Goal: Transaction & Acquisition: Subscribe to service/newsletter

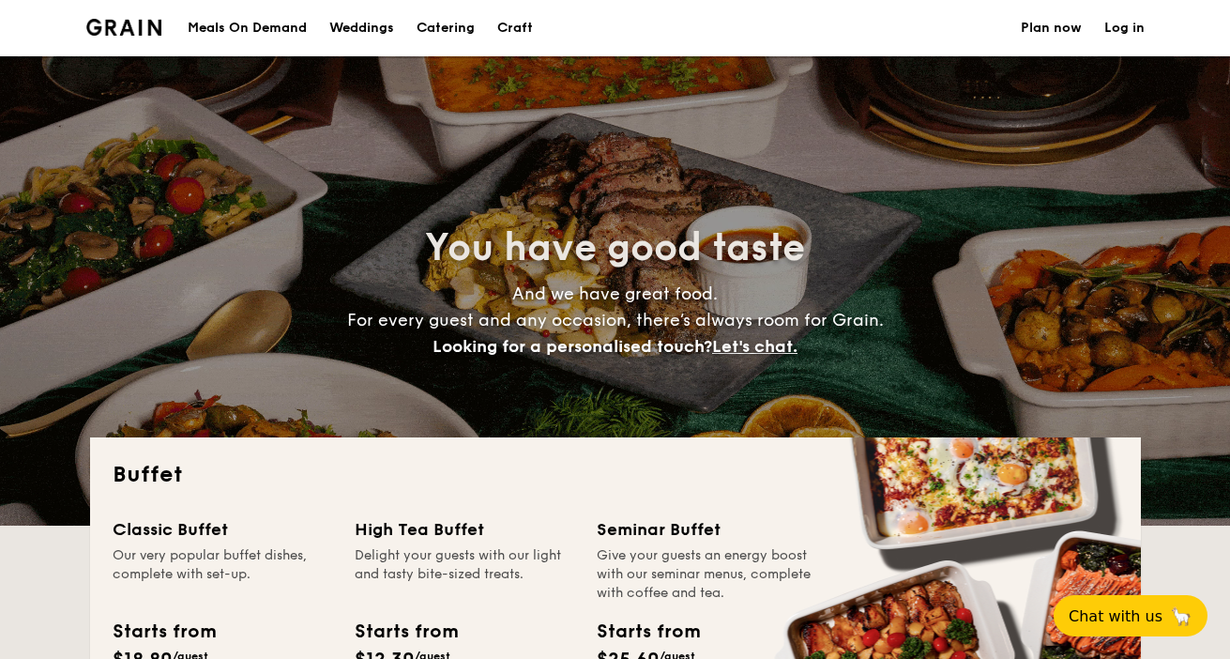
select select
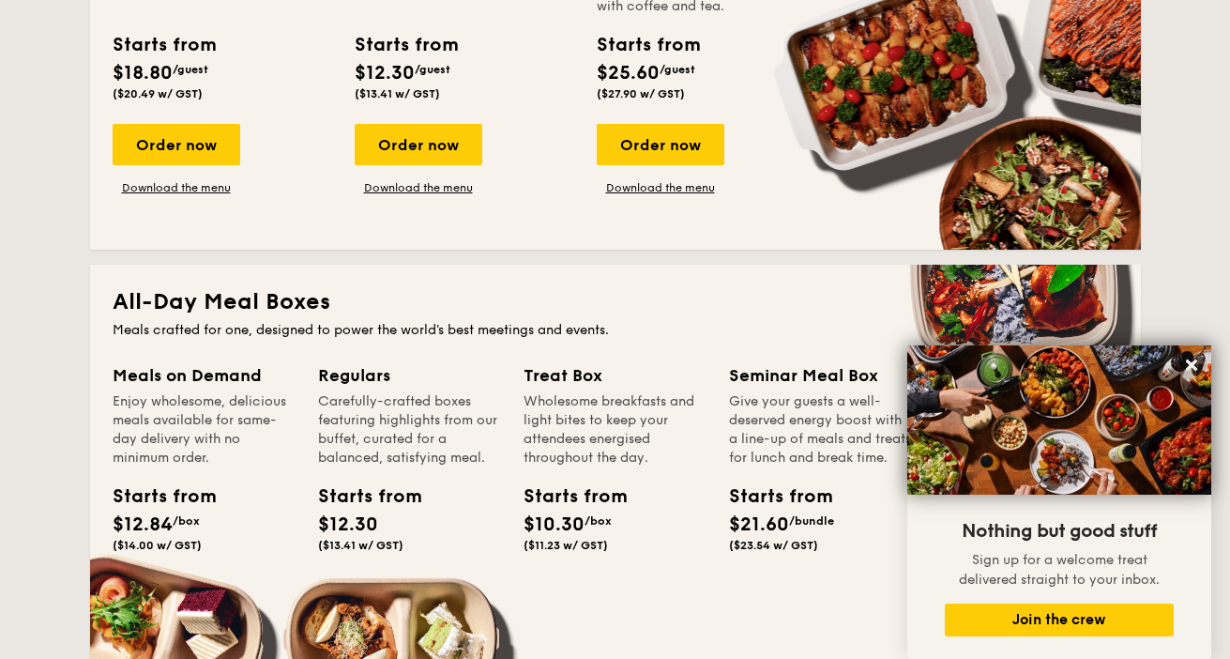
scroll to position [313, 0]
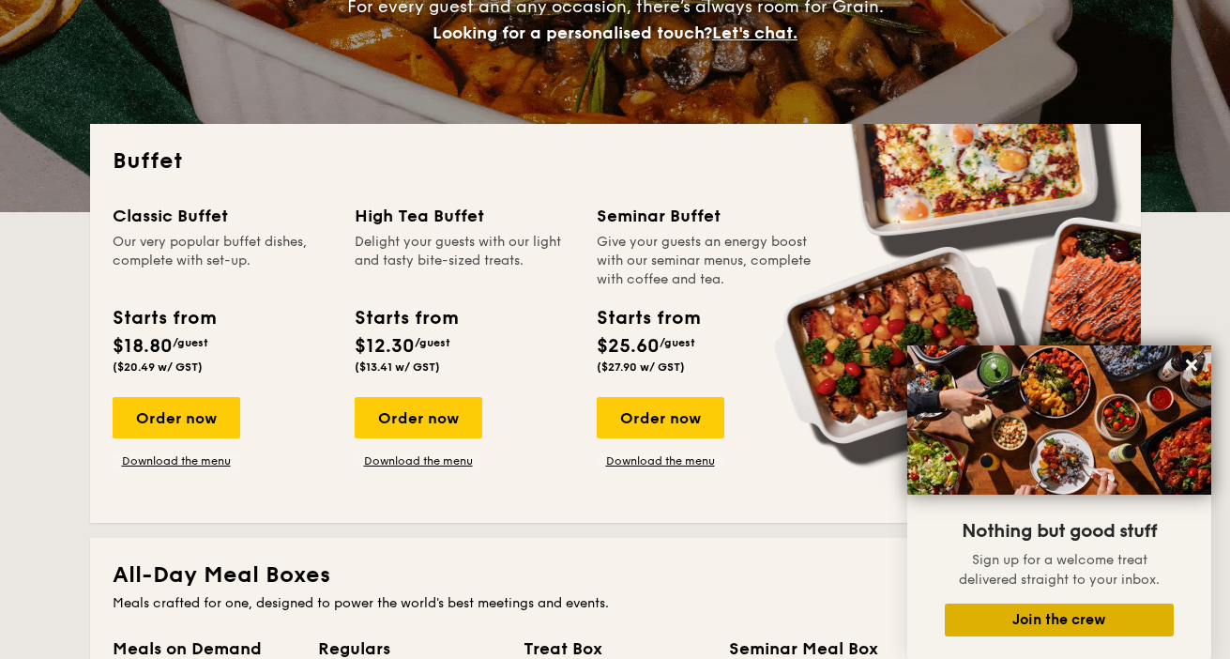
click at [1119, 612] on button "Join the crew" at bounding box center [1059, 619] width 229 height 33
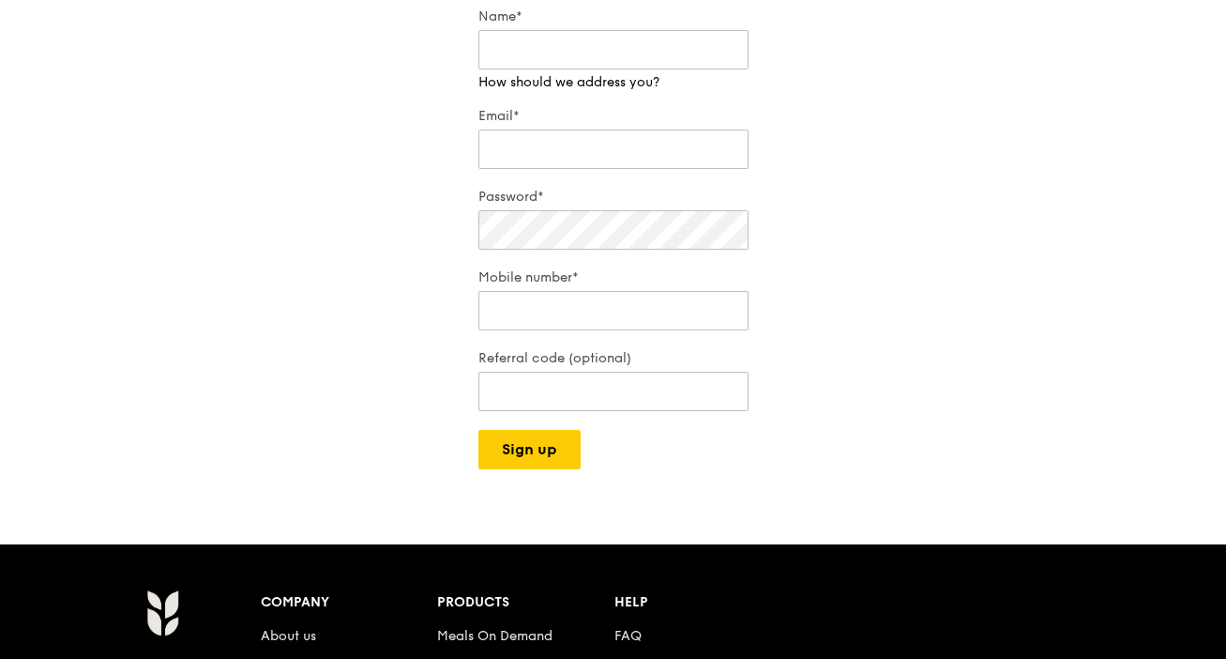
scroll to position [290, 0]
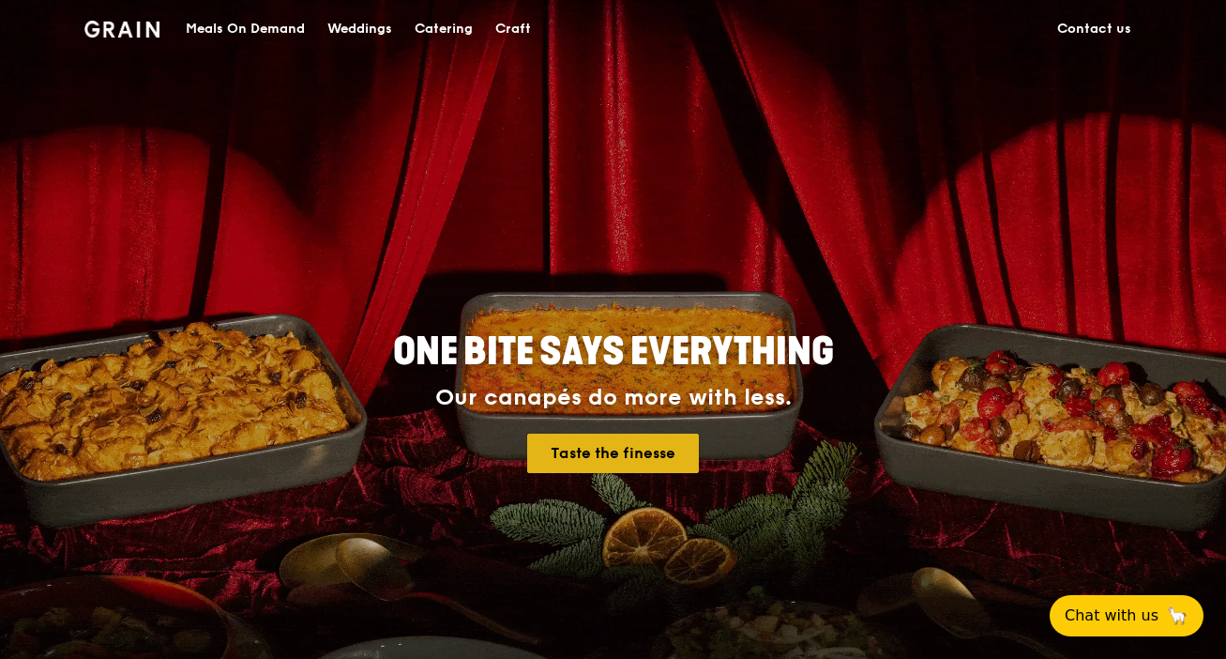
click at [641, 453] on link "Taste the finesse" at bounding box center [613, 453] width 172 height 39
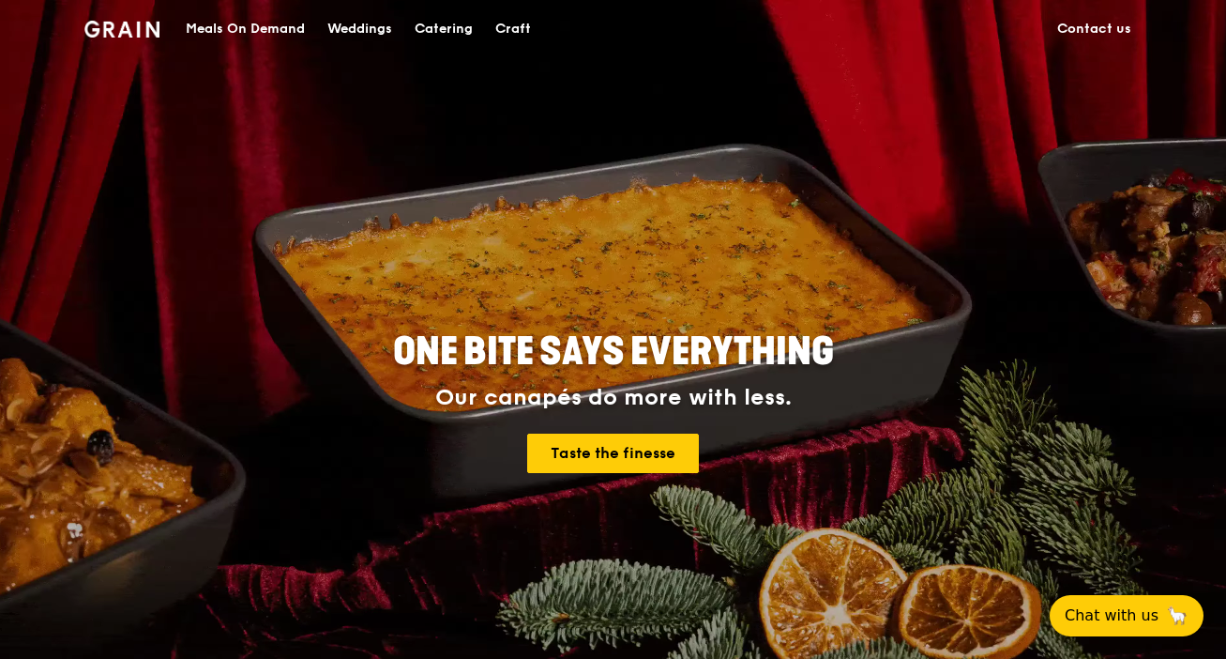
click at [209, 26] on div "Meals On Demand" at bounding box center [245, 29] width 119 height 56
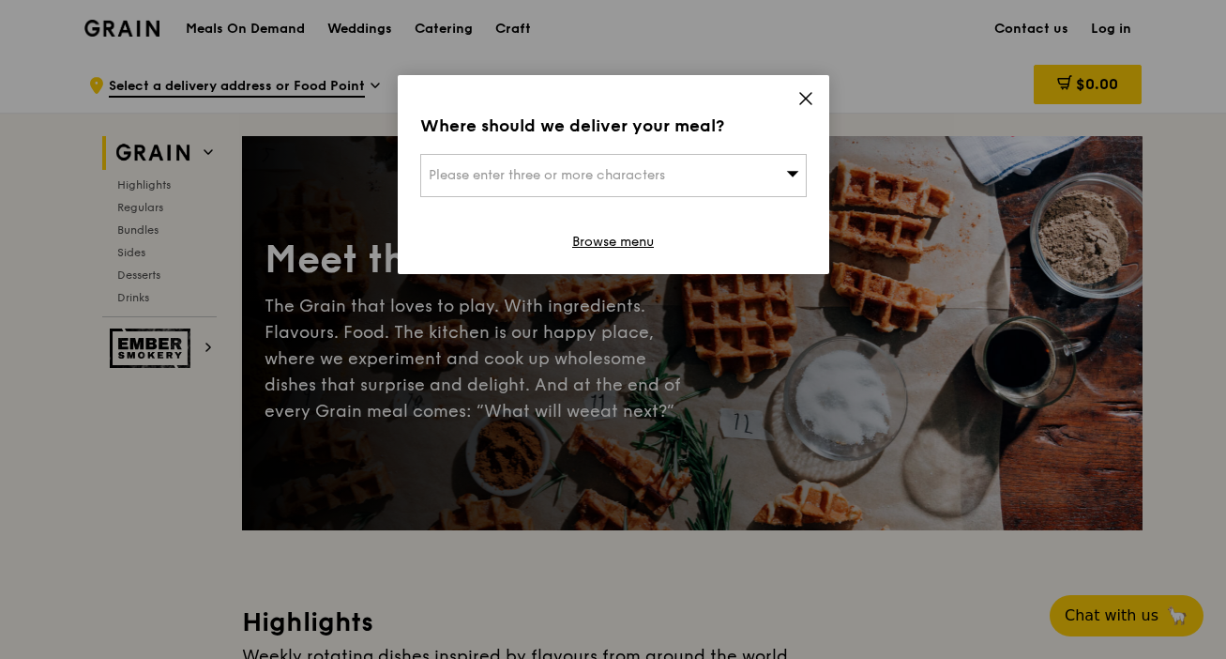
click at [785, 175] on div "Please enter three or more characters" at bounding box center [613, 175] width 387 height 43
click at [803, 101] on icon at bounding box center [805, 98] width 11 height 11
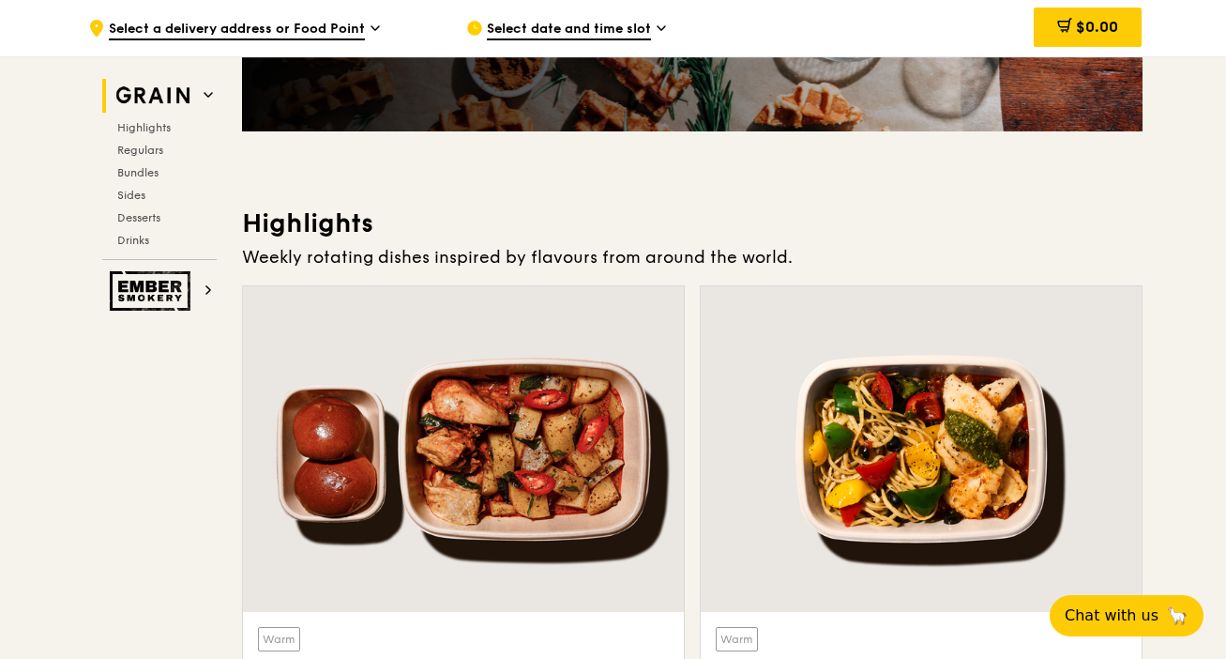
scroll to position [460, 0]
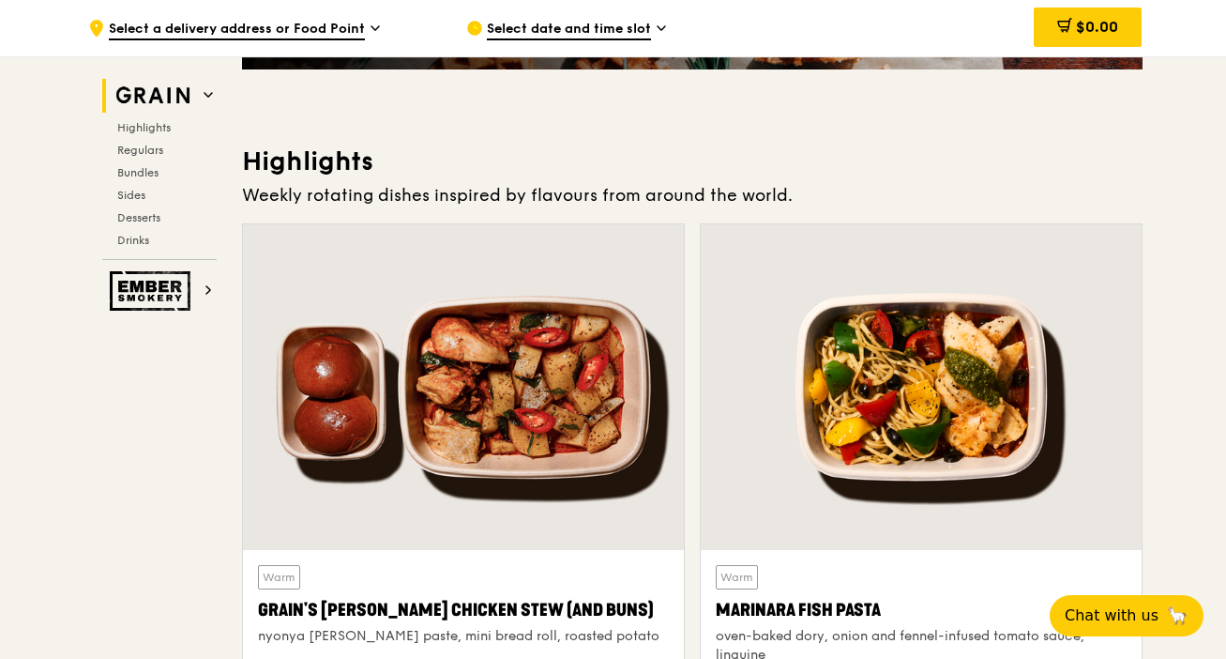
click at [582, 373] on div at bounding box center [463, 387] width 441 height 326
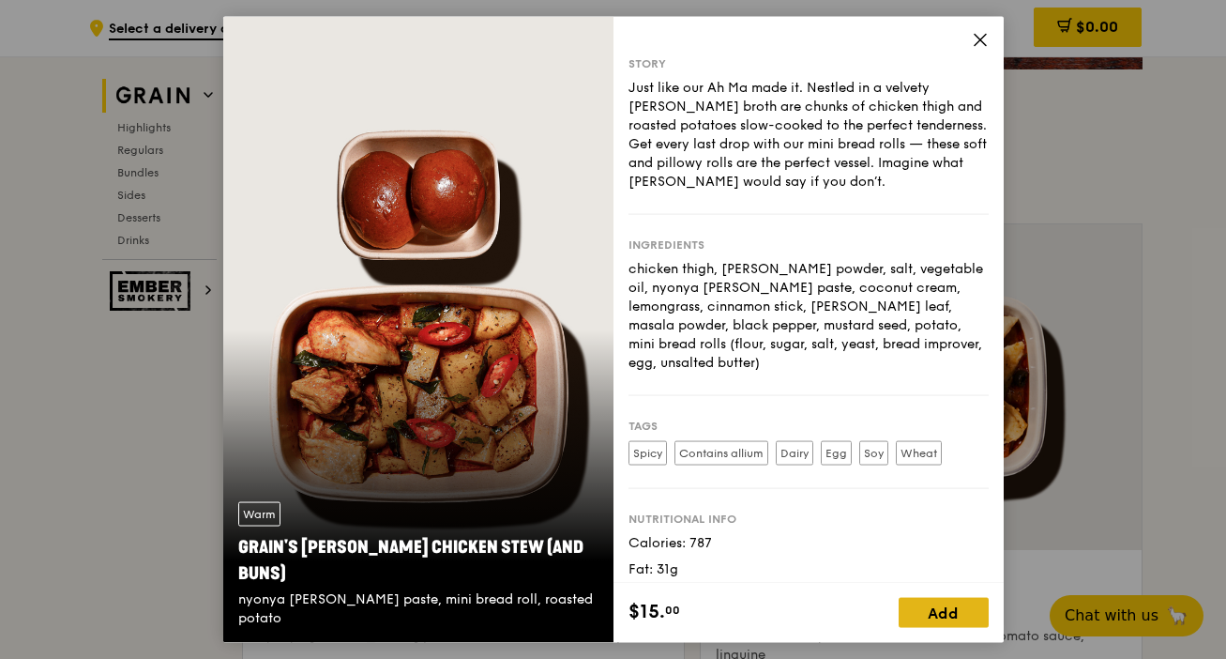
click at [933, 613] on div "Add" at bounding box center [944, 612] width 90 height 30
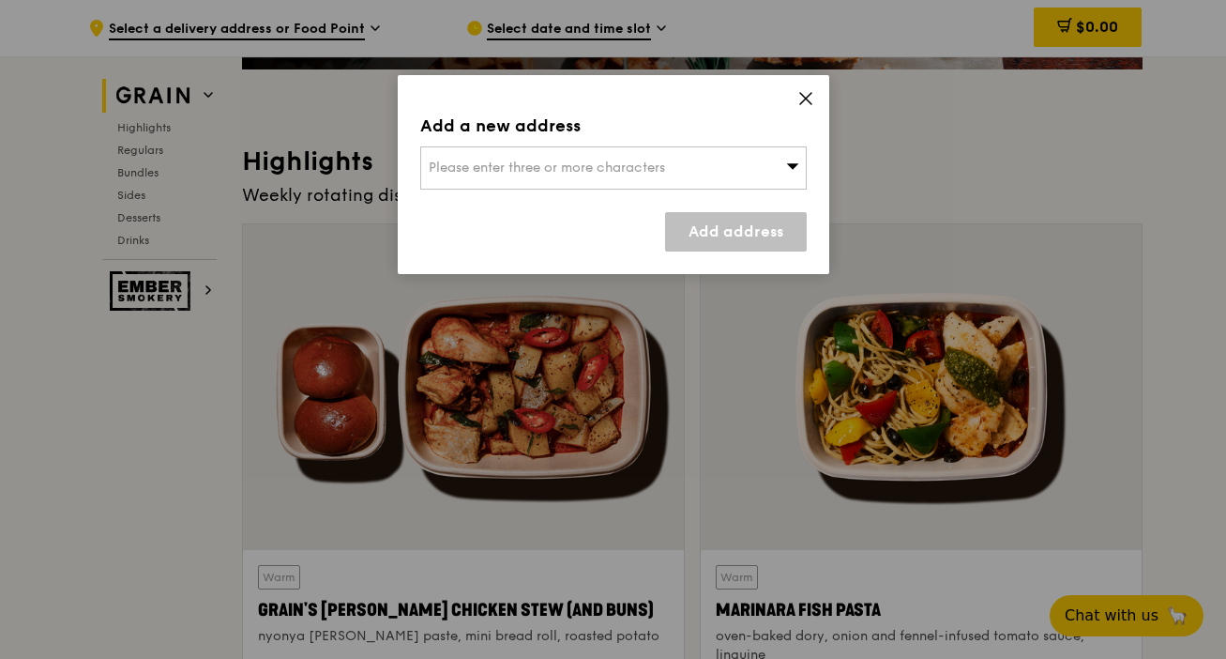
click at [786, 168] on icon at bounding box center [792, 166] width 13 height 14
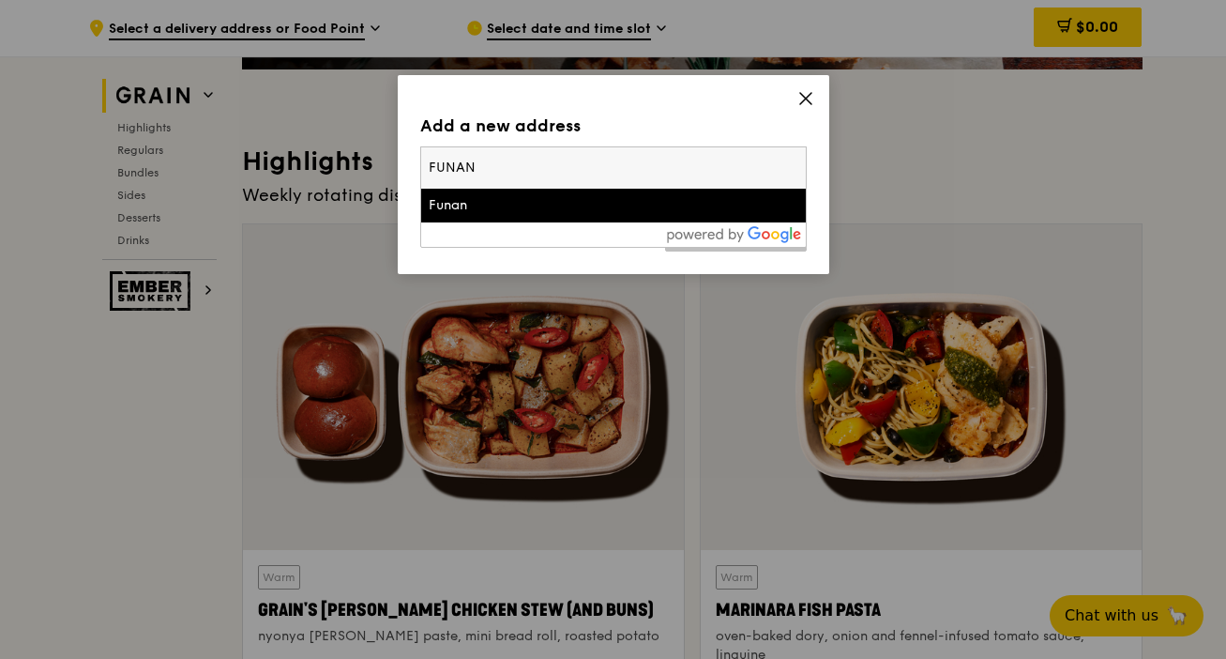
type input "FUNAN"
click at [601, 205] on div "Funan" at bounding box center [568, 205] width 278 height 19
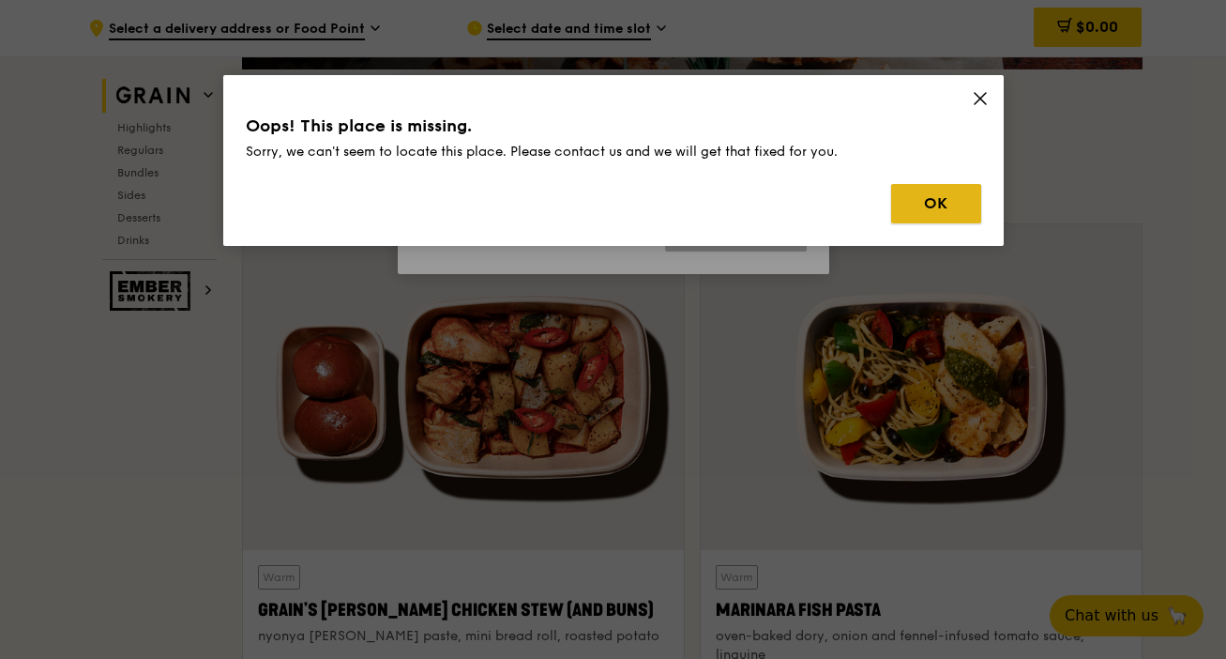
click at [906, 205] on button "OK" at bounding box center [936, 203] width 90 height 39
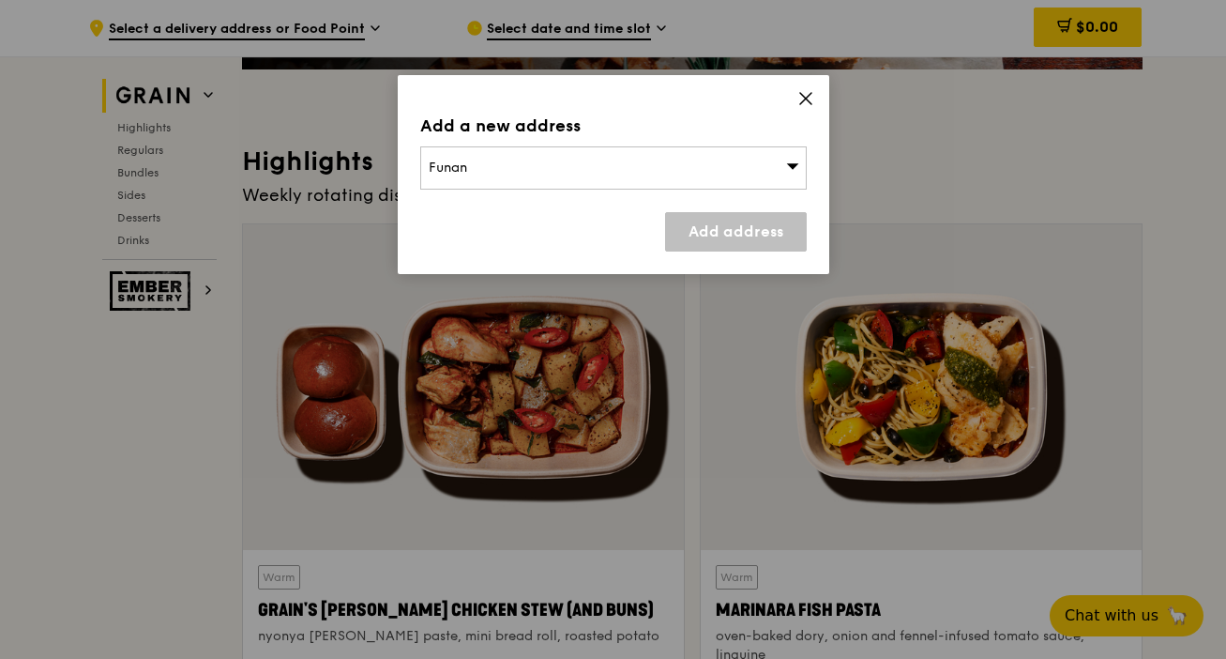
click at [801, 107] on span at bounding box center [806, 101] width 17 height 21
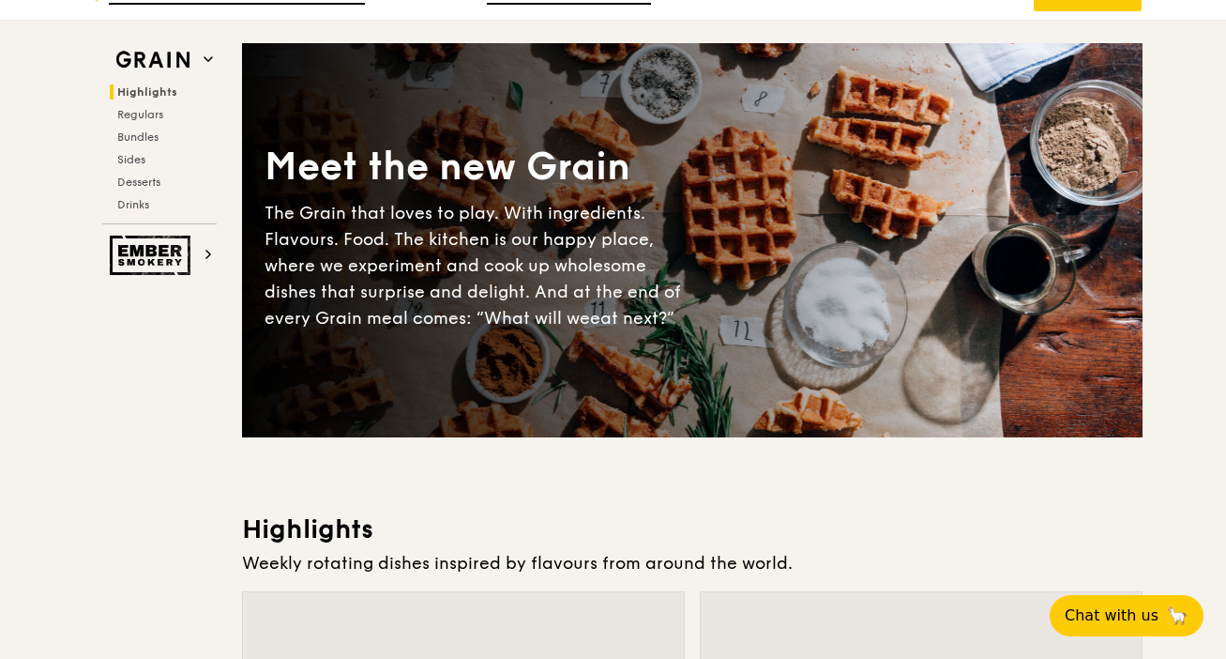
scroll to position [0, 0]
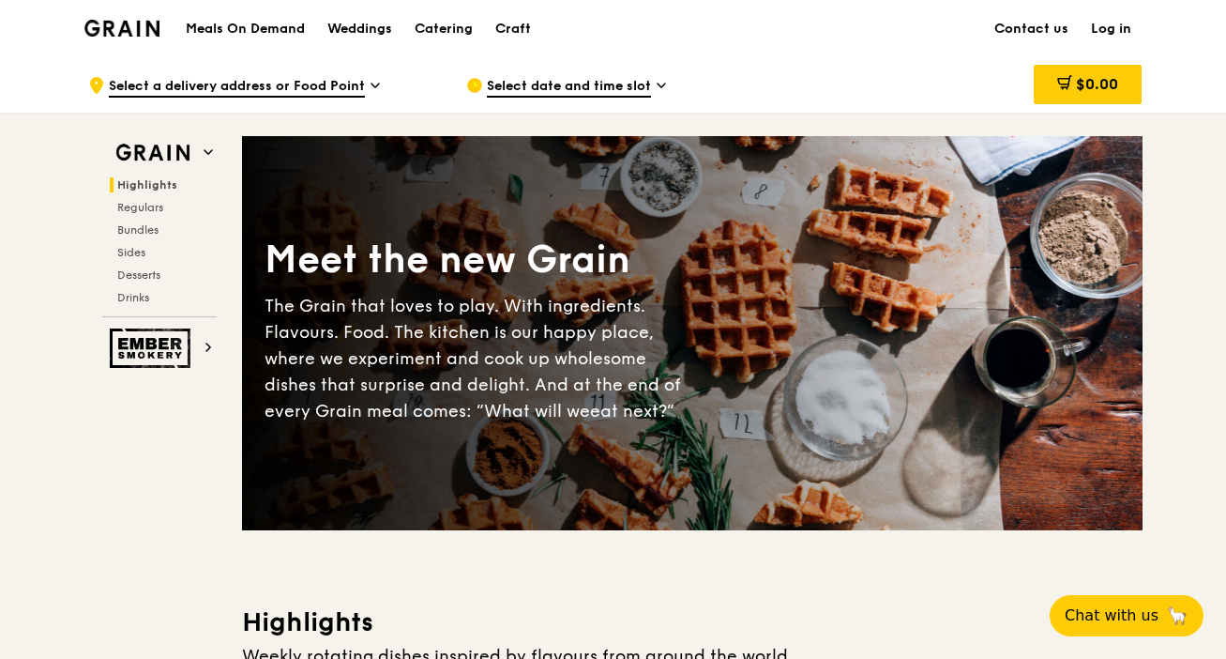
click at [1120, 34] on link "Log in" at bounding box center [1111, 29] width 63 height 56
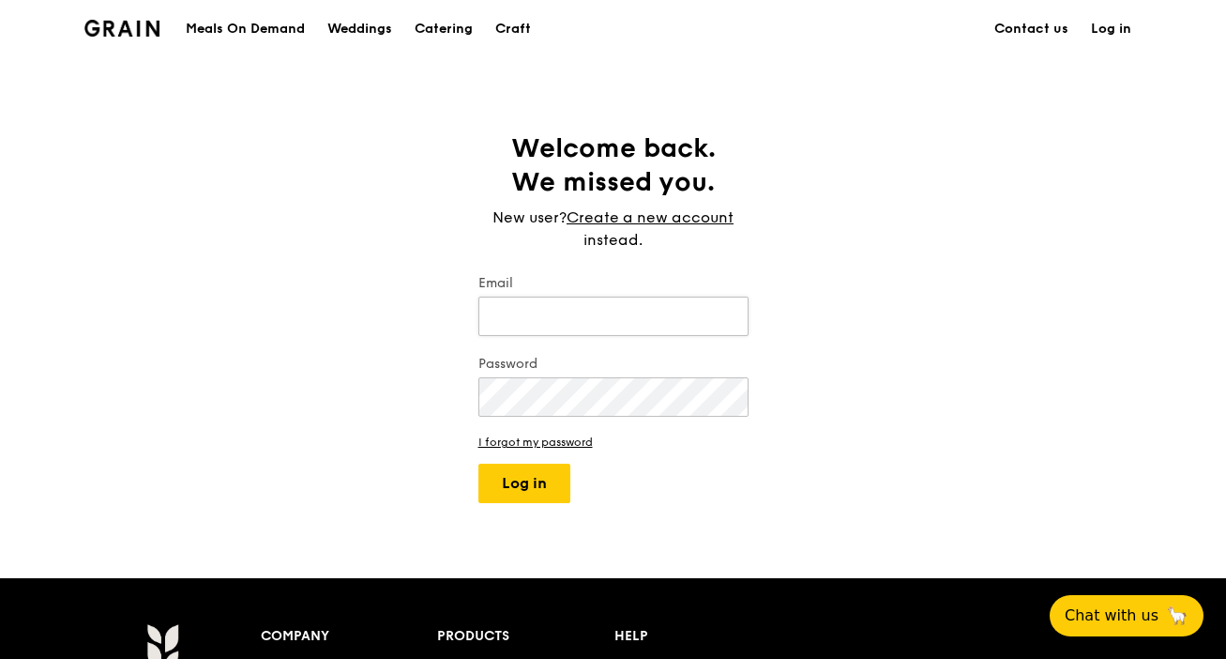
click at [589, 316] on input "Email" at bounding box center [614, 316] width 270 height 39
drag, startPoint x: 545, startPoint y: 482, endPoint x: 632, endPoint y: 273, distance: 226.7
click at [632, 274] on form "Email Password I forgot my password Log in" at bounding box center [614, 388] width 270 height 229
click at [653, 218] on link "Create a new account" at bounding box center [650, 217] width 167 height 23
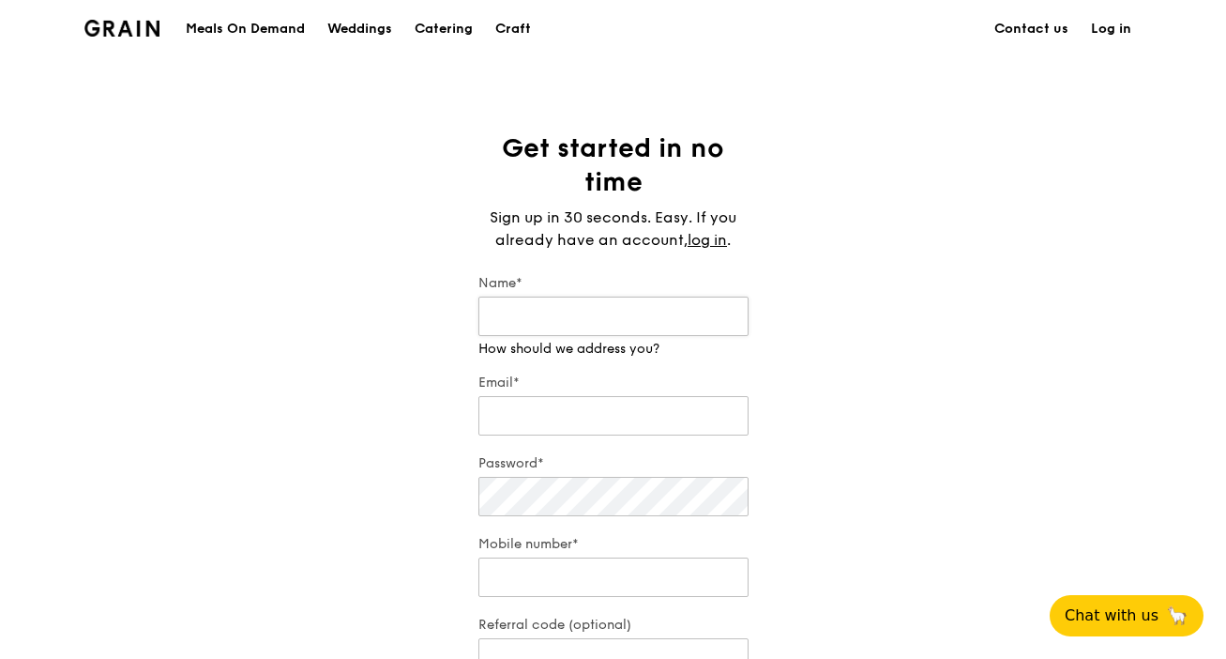
click at [616, 314] on input "Name*" at bounding box center [614, 316] width 270 height 39
type input "Ria"
click at [567, 417] on div "Email* We will send your receipt to this email" at bounding box center [614, 397] width 270 height 84
type input "t"
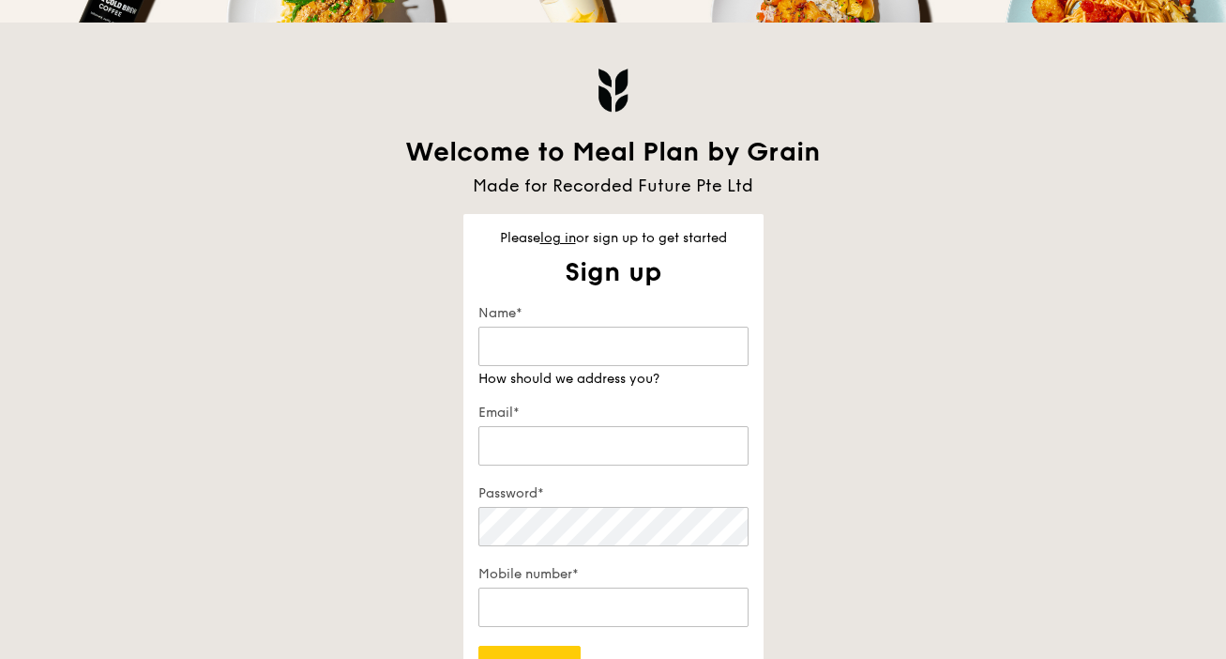
scroll to position [327, 0]
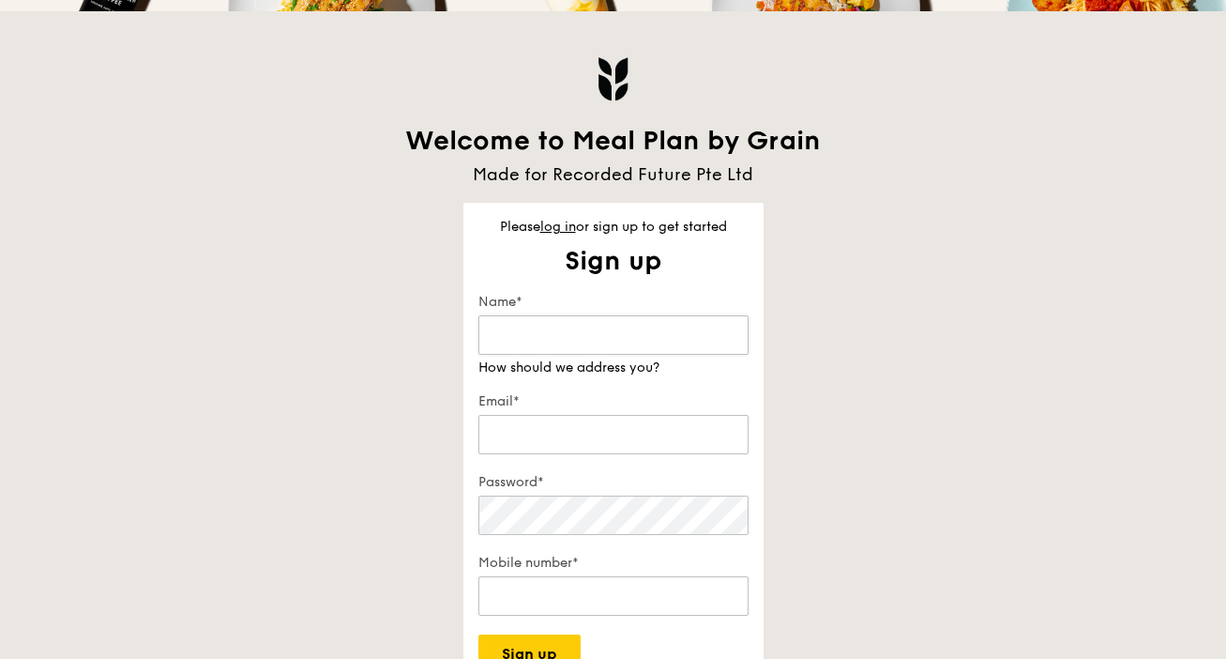
click at [536, 336] on input "Name*" at bounding box center [614, 334] width 270 height 39
type input "Ria"
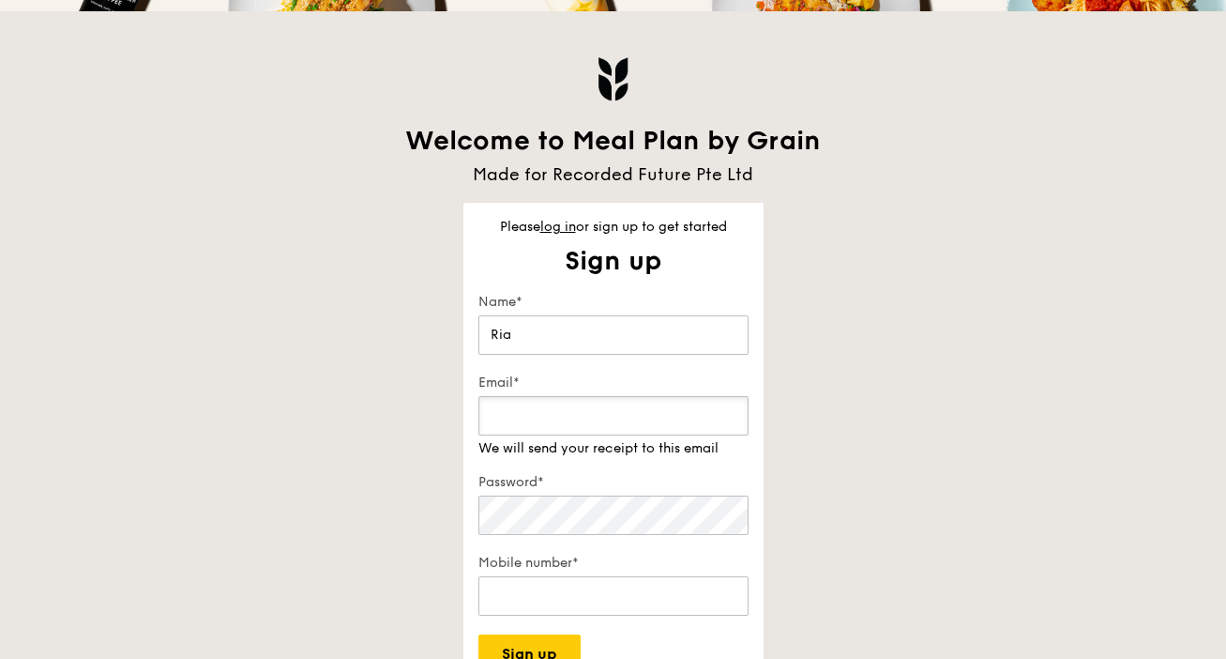
click at [556, 440] on div "Email* We will send your receipt to this email" at bounding box center [614, 415] width 270 height 84
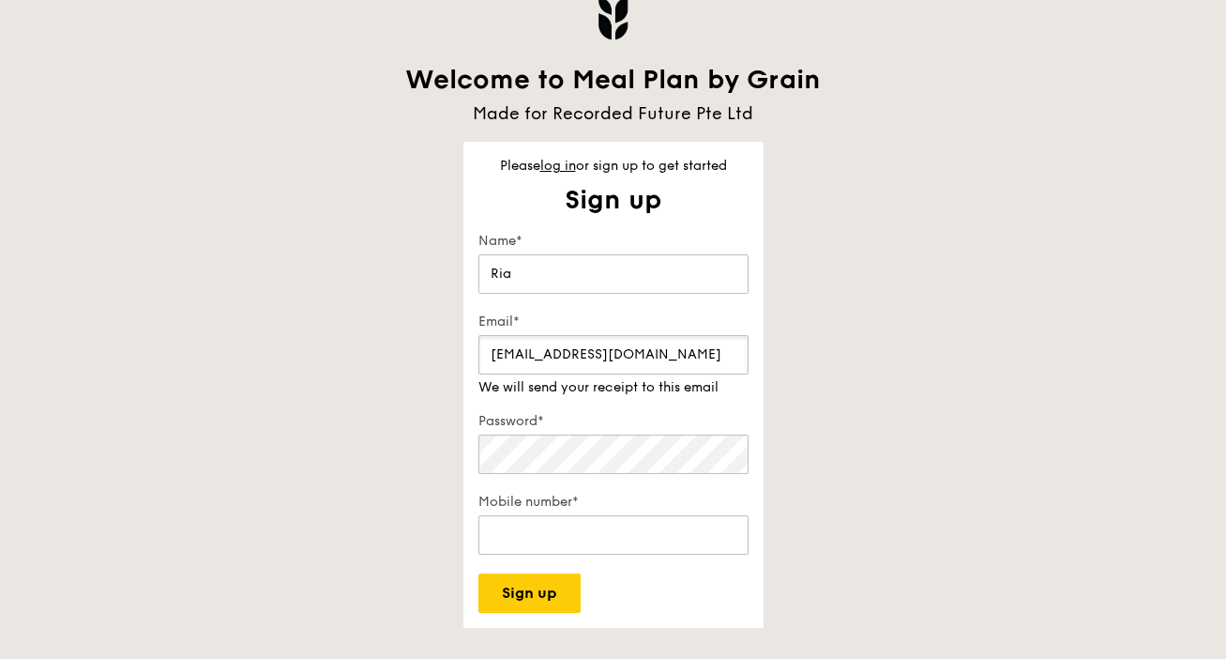
scroll to position [399, 0]
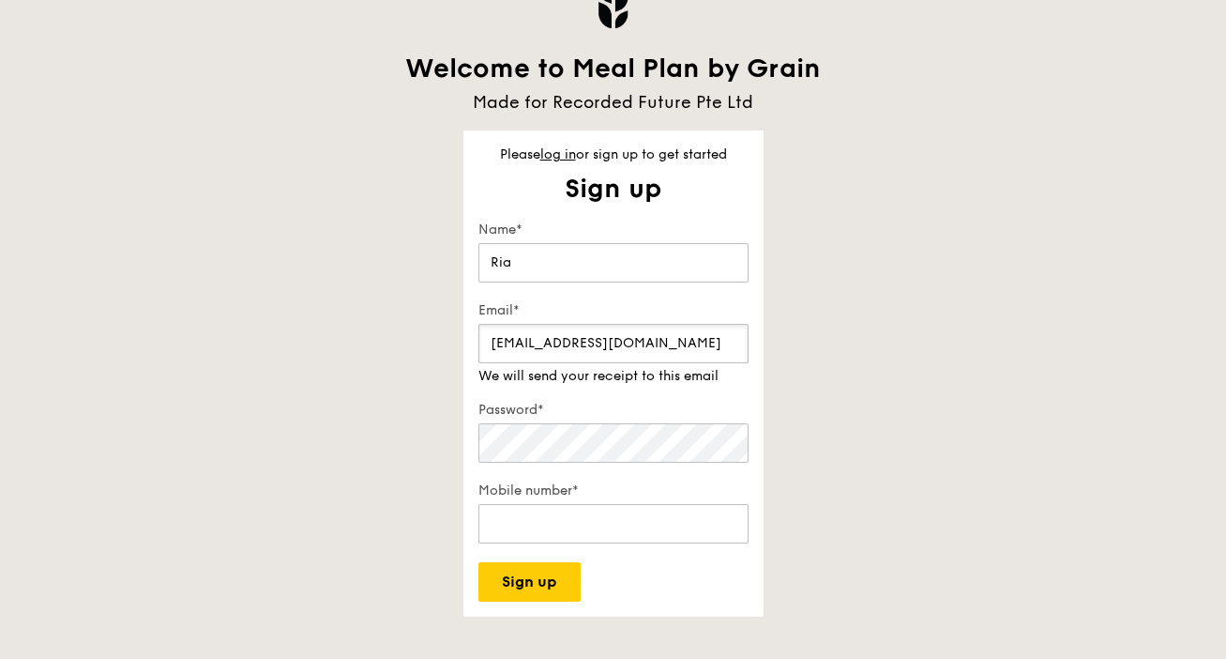
type input "[EMAIL_ADDRESS][DOMAIN_NAME]"
click at [557, 448] on div "Password*" at bounding box center [614, 434] width 270 height 66
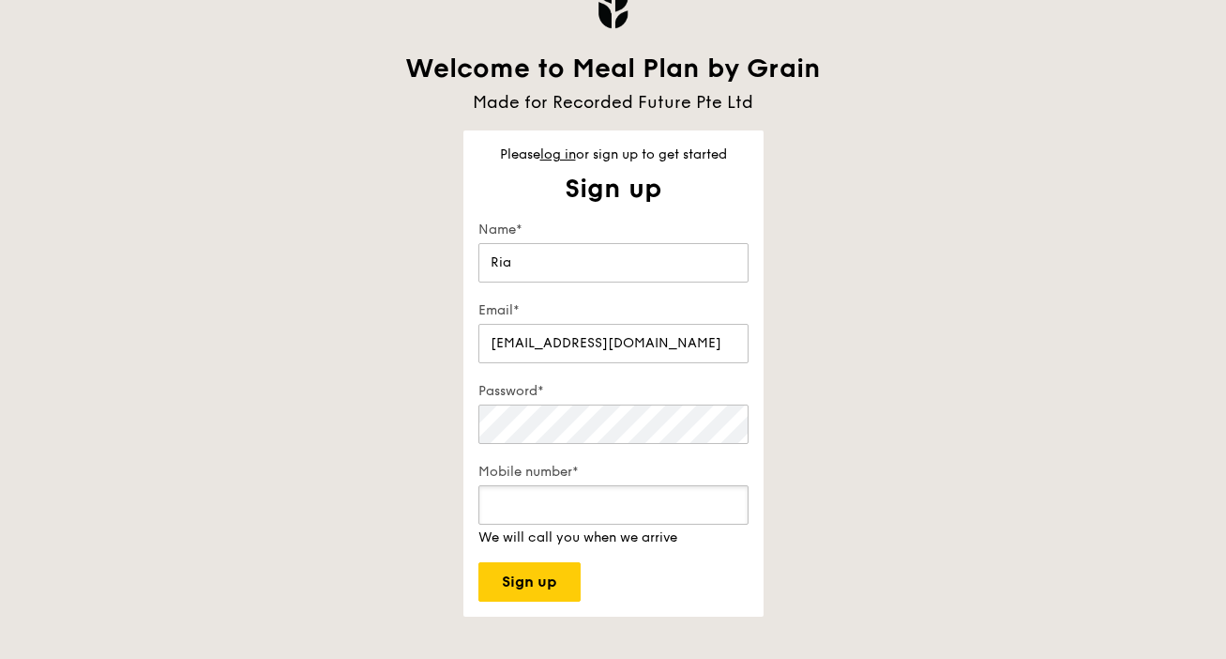
click at [601, 516] on input "Mobile number*" at bounding box center [614, 504] width 270 height 39
drag, startPoint x: 545, startPoint y: 510, endPoint x: 432, endPoint y: 510, distance: 113.5
click at [432, 510] on div "Welcome to Meal Plan by Grain Made for Recorded Future Pte Ltd Please log in or…" at bounding box center [613, 278] width 1081 height 678
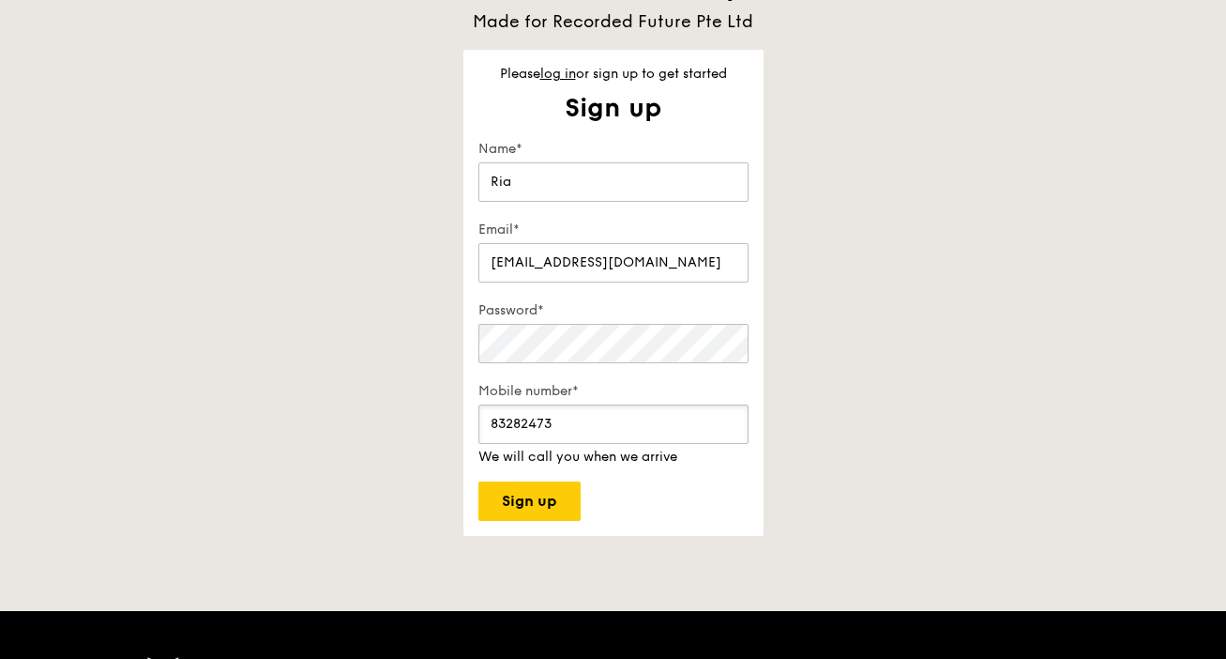
scroll to position [579, 0]
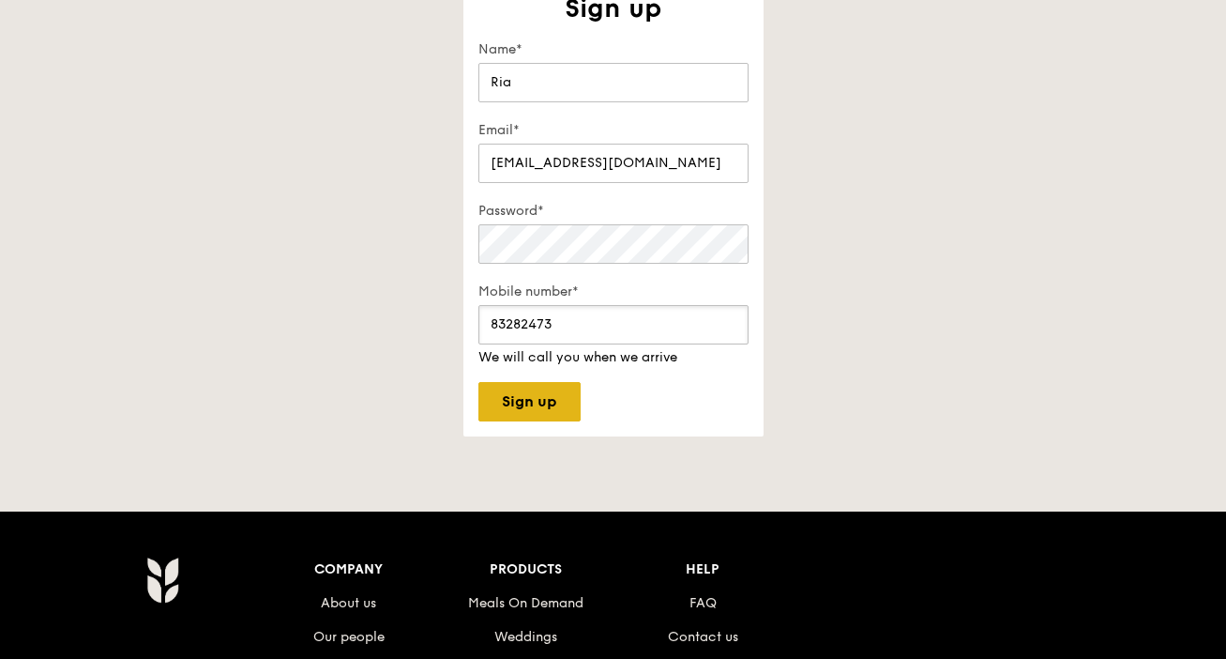
type input "83282473"
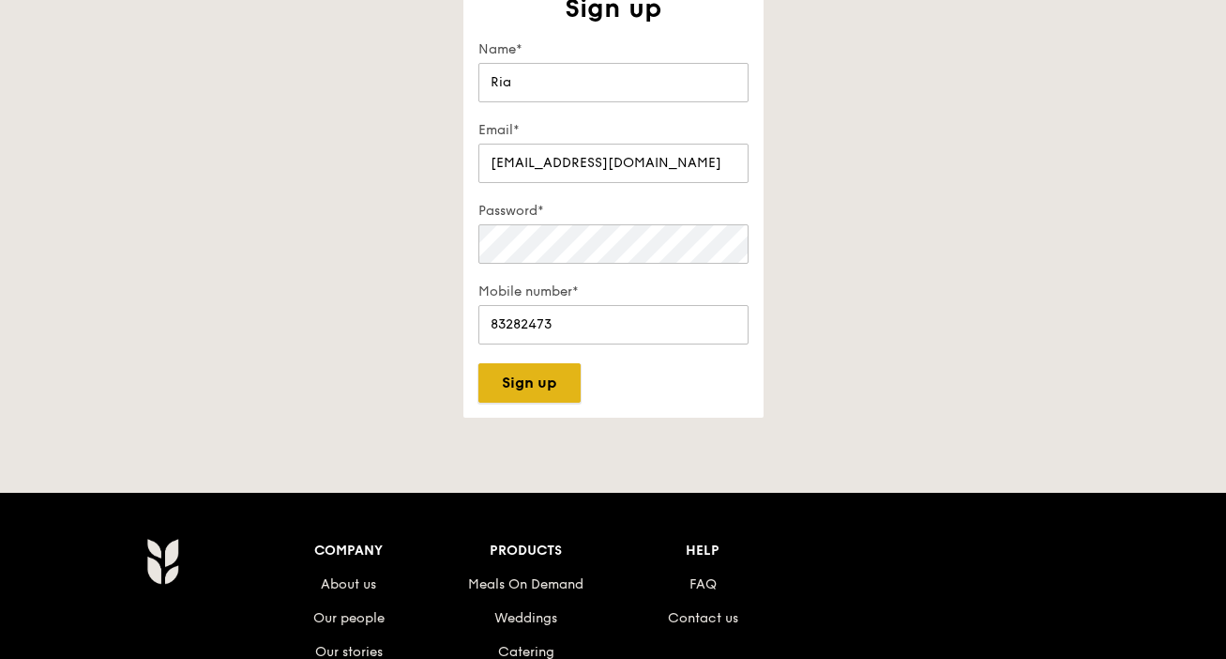
click at [546, 413] on div "Please log in or sign up to get started Sign up Get started in no time Sign up …" at bounding box center [614, 183] width 300 height 467
click at [548, 384] on button "Sign up" at bounding box center [530, 382] width 102 height 39
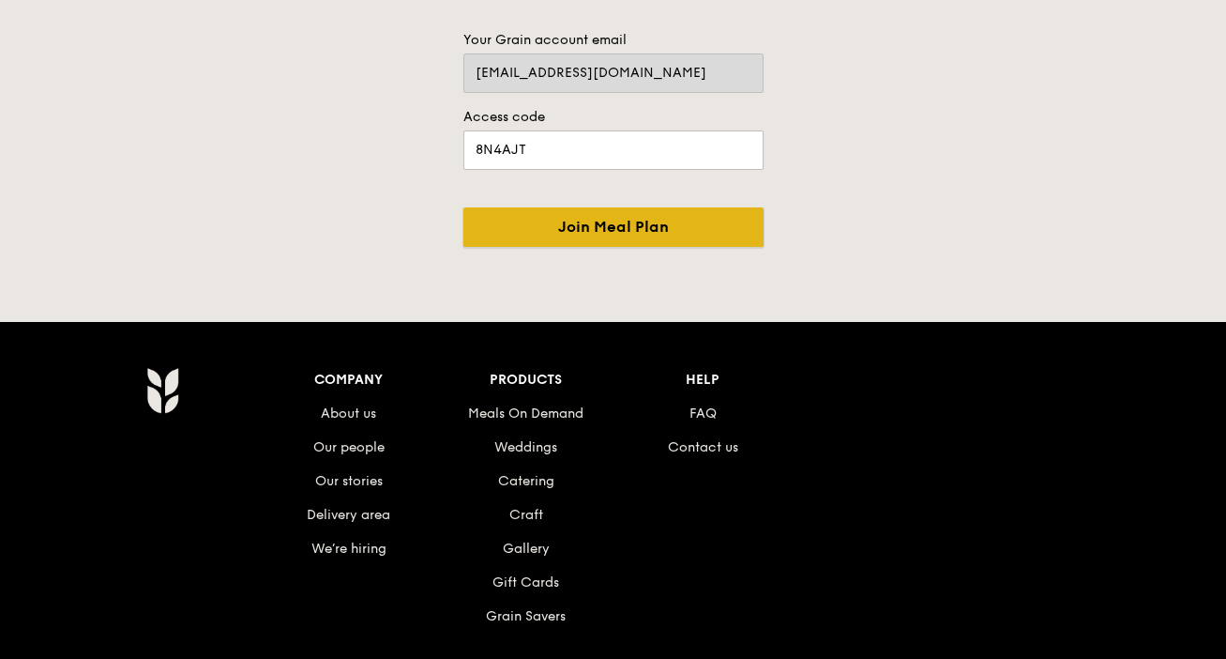
click at [659, 226] on input "Join Meal Plan" at bounding box center [614, 226] width 300 height 39
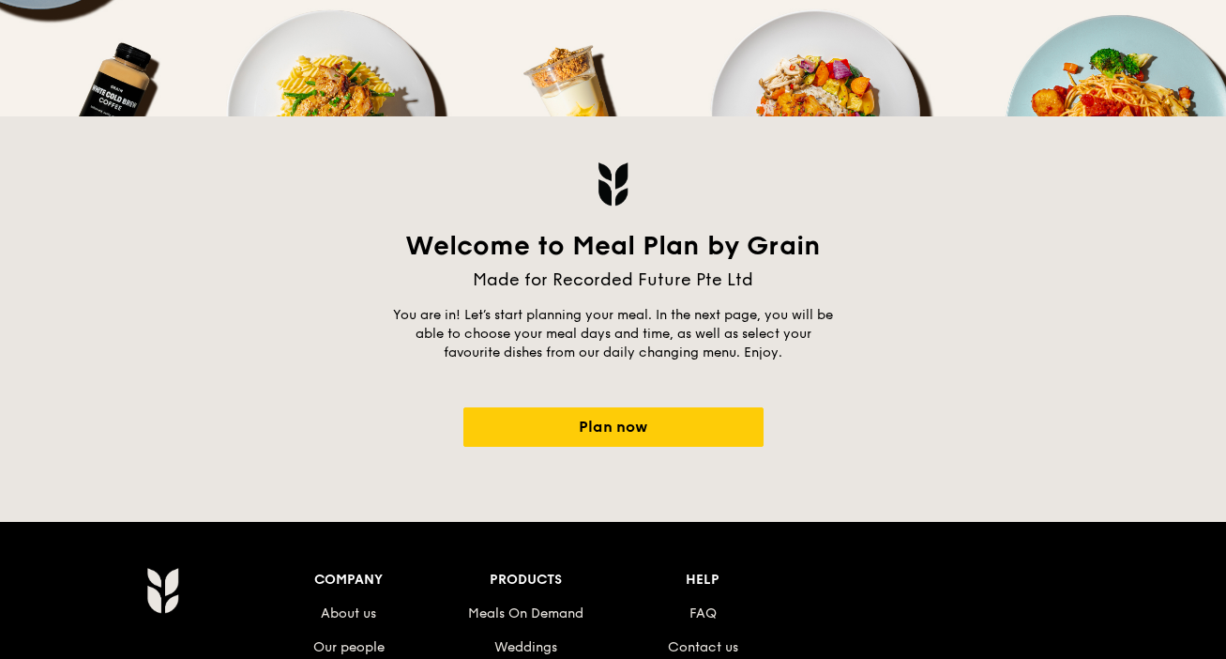
scroll to position [222, 0]
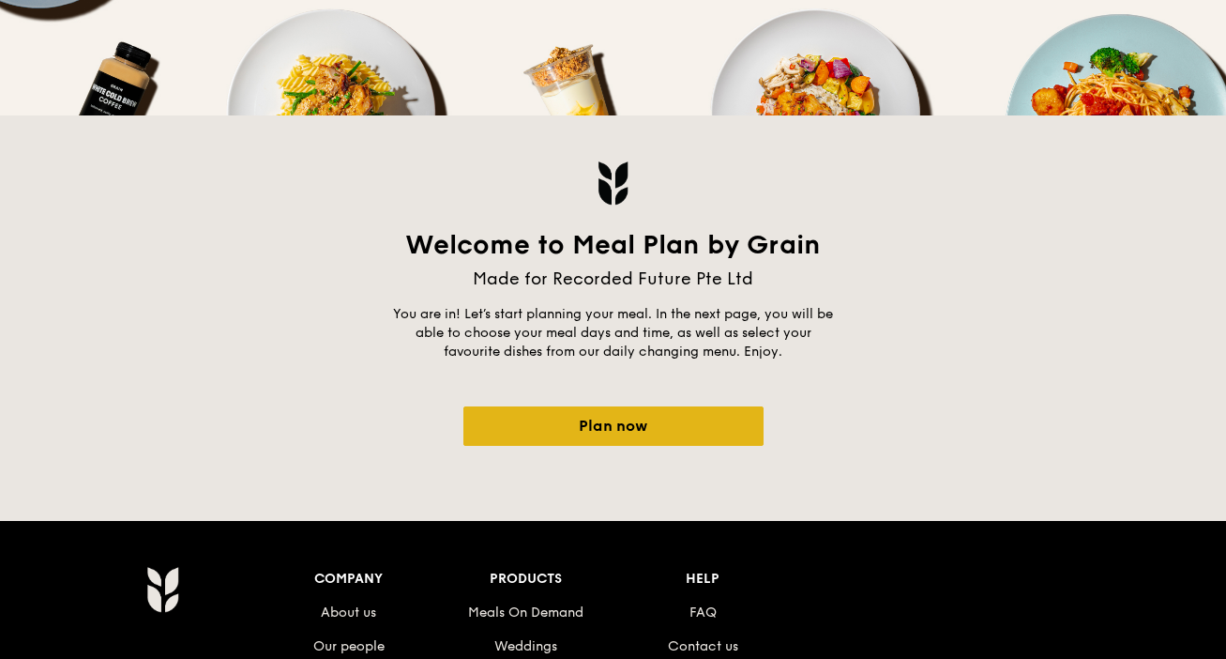
click at [647, 425] on link "Plan now" at bounding box center [614, 425] width 300 height 39
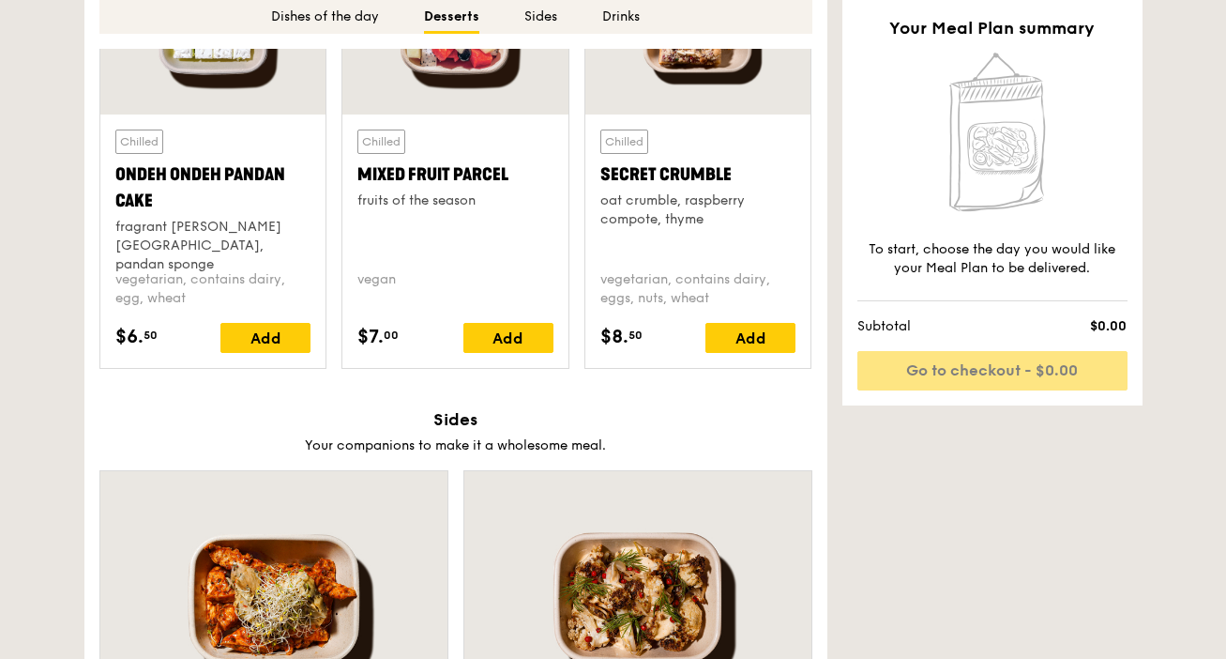
scroll to position [2896, 0]
